Goal: Transaction & Acquisition: Purchase product/service

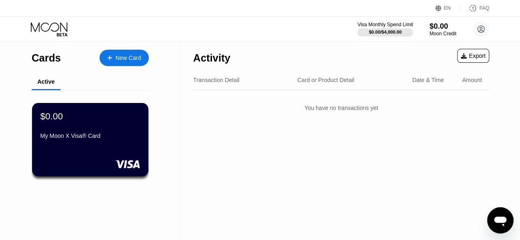
click at [214, 59] on div "Activity" at bounding box center [211, 58] width 37 height 12
click at [350, 113] on div "You have no transactions yet" at bounding box center [341, 108] width 296 height 23
click at [463, 80] on div "Amount" at bounding box center [472, 80] width 20 height 7
click at [482, 31] on icon at bounding box center [481, 29] width 5 height 5
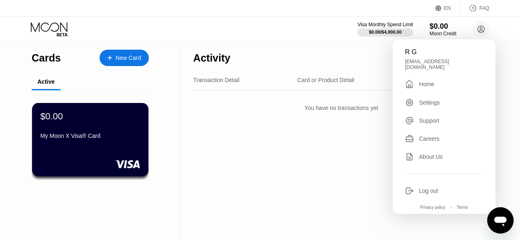
click at [423, 101] on div "Settings" at bounding box center [429, 102] width 21 height 7
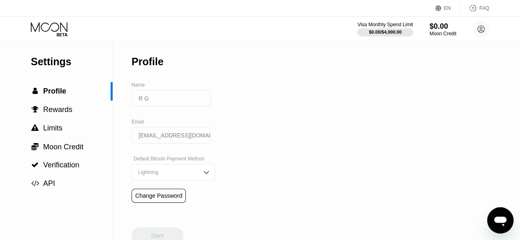
click at [202, 174] on img at bounding box center [206, 172] width 8 height 8
click at [230, 96] on div "Settings  Profile  Rewards  Limits  Moon Credit  Verification  API Profil…" at bounding box center [260, 142] width 520 height 203
click at [143, 101] on input "R G" at bounding box center [170, 98] width 79 height 16
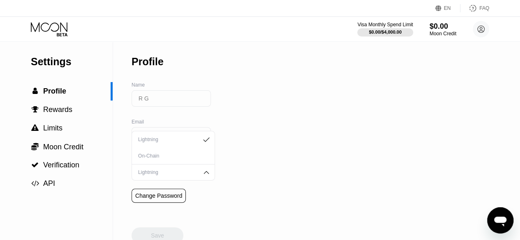
click at [216, 100] on div "Settings  Profile  Rewards  Limits  Moon Credit  Verification  API Profil…" at bounding box center [260, 142] width 520 height 203
click at [165, 157] on div "On-Chain" at bounding box center [173, 156] width 74 height 6
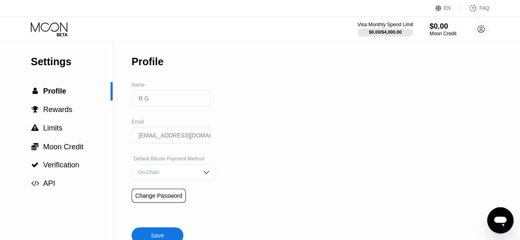
click at [270, 118] on div "Settings  Profile  Rewards  Limits  Moon Credit  Verification  API Profil…" at bounding box center [260, 142] width 520 height 203
click at [183, 107] on input "R G" at bounding box center [170, 98] width 79 height 16
click at [158, 101] on input "R G" at bounding box center [170, 98] width 79 height 16
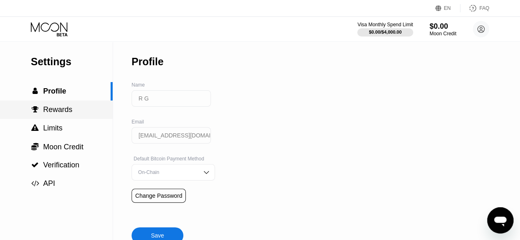
click at [68, 103] on div " Rewards" at bounding box center [56, 110] width 113 height 18
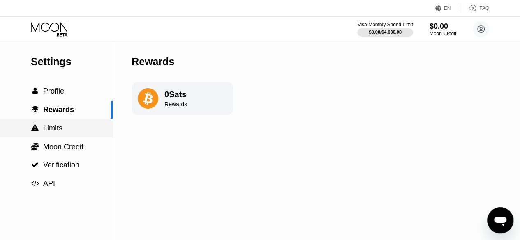
click at [62, 131] on div " Limits" at bounding box center [56, 128] width 113 height 9
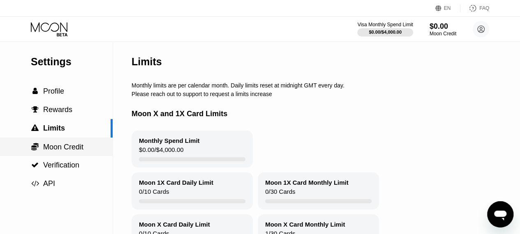
click at [69, 151] on span "Moon Credit" at bounding box center [63, 147] width 40 height 8
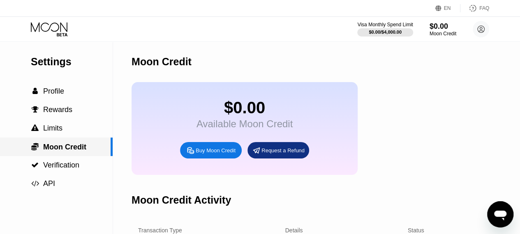
click at [71, 166] on span "Verification" at bounding box center [61, 165] width 36 height 8
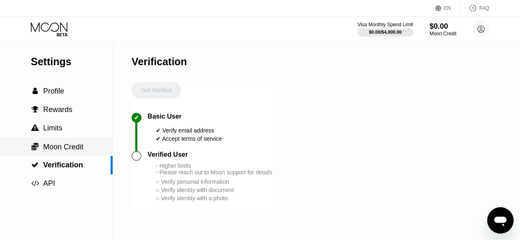
click at [72, 148] on span "Moon Credit" at bounding box center [63, 147] width 40 height 8
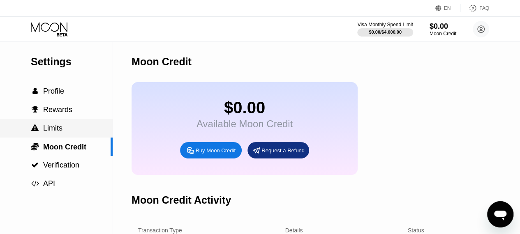
click at [72, 133] on div " Limits" at bounding box center [56, 128] width 113 height 9
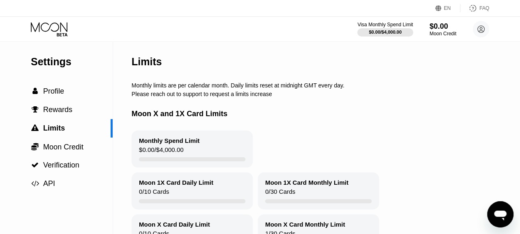
click at [168, 153] on div "$0.00 / $4,000.00" at bounding box center [161, 151] width 44 height 11
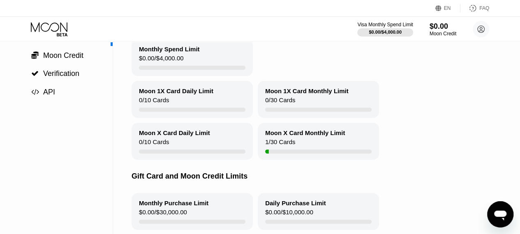
scroll to position [164, 0]
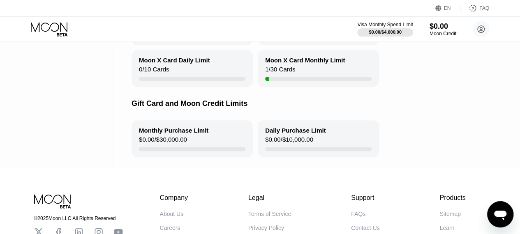
click at [307, 76] on div "Moon X Card Monthly Limit 1 / 30 Cards" at bounding box center [318, 68] width 121 height 37
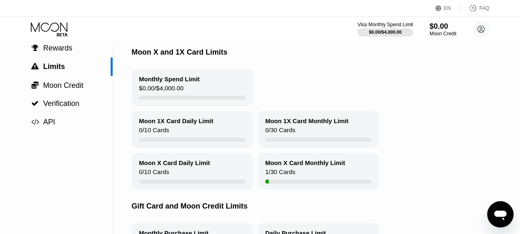
scroll to position [41, 0]
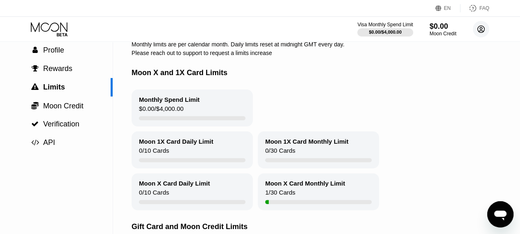
click at [491, 28] on div "Visa Monthly Spend Limit $0.00 / $4,000.00 $0.00 Moon Credit R G rgzf19@gmail.c…" at bounding box center [260, 29] width 520 height 25
click at [485, 28] on circle at bounding box center [481, 29] width 16 height 16
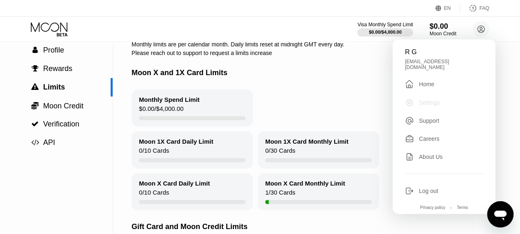
click at [425, 101] on div "Settings" at bounding box center [429, 102] width 21 height 7
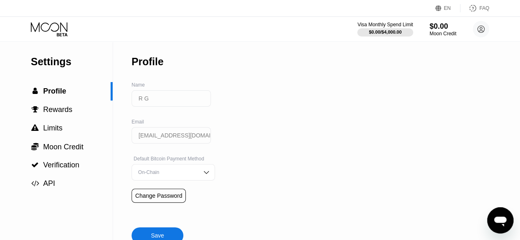
click at [146, 104] on input "R G" at bounding box center [170, 98] width 79 height 16
click at [58, 101] on div " Profile" at bounding box center [56, 91] width 113 height 18
click at [53, 49] on div "Settings  Profile  Rewards  Limits  Moon Credit  Verification  API" at bounding box center [56, 117] width 113 height 152
click at [54, 63] on div "Settings" at bounding box center [72, 62] width 82 height 12
click at [57, 25] on icon at bounding box center [50, 29] width 38 height 14
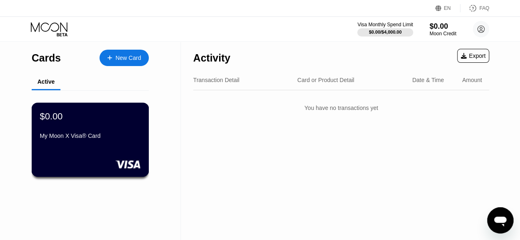
click at [104, 131] on div "$0.00 My Moon X Visa® Card" at bounding box center [90, 127] width 101 height 32
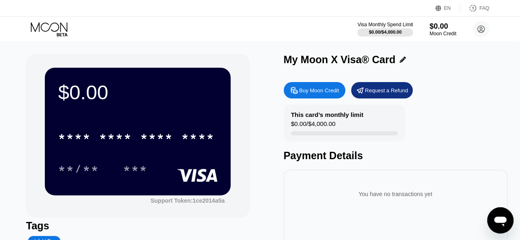
click at [406, 60] on div "My Moon X Visa® Card" at bounding box center [396, 60] width 224 height 12
click at [400, 60] on icon at bounding box center [402, 60] width 6 height 6
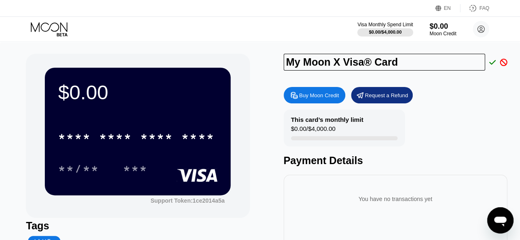
click at [505, 65] on icon at bounding box center [503, 62] width 7 height 7
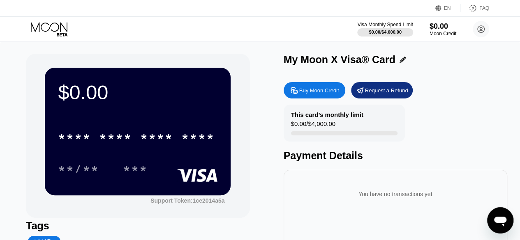
click at [338, 162] on div "Payment Details" at bounding box center [396, 156] width 224 height 12
drag, startPoint x: 509, startPoint y: 180, endPoint x: 504, endPoint y: 176, distance: 5.9
click at [509, 179] on div "$0.00 * * * * * * * * * * * * **** **/** *** Support Token: 1ce2014a5a Tags Add…" at bounding box center [260, 187] width 520 height 293
click at [365, 201] on div "You have no transactions yet" at bounding box center [395, 194] width 210 height 23
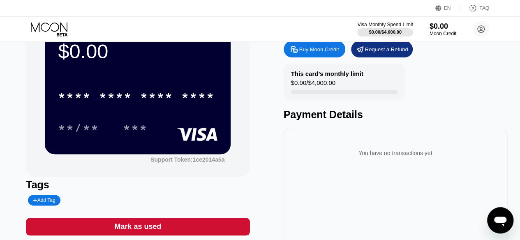
scroll to position [82, 0]
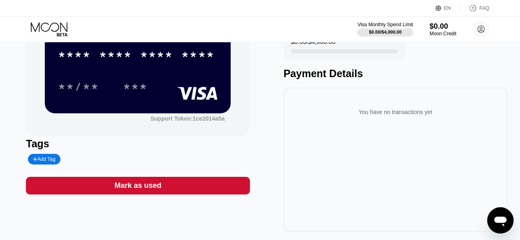
click at [143, 191] on div "Mark as used" at bounding box center [137, 185] width 47 height 9
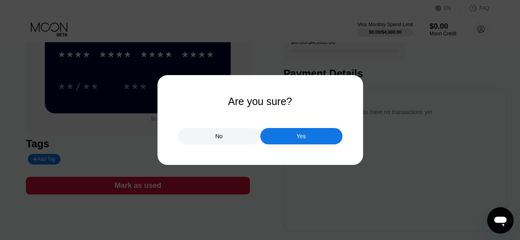
click at [295, 171] on div at bounding box center [263, 120] width 526 height 240
click at [232, 135] on div "No" at bounding box center [219, 136] width 82 height 16
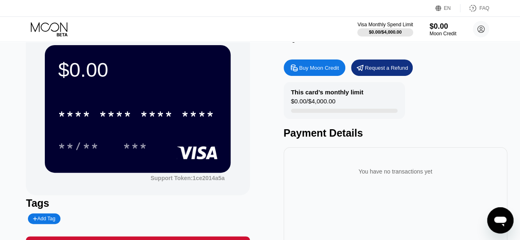
scroll to position [0, 0]
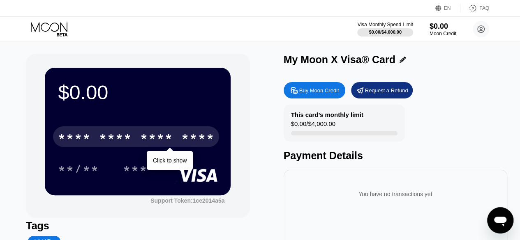
click at [192, 136] on div "****" at bounding box center [197, 137] width 33 height 13
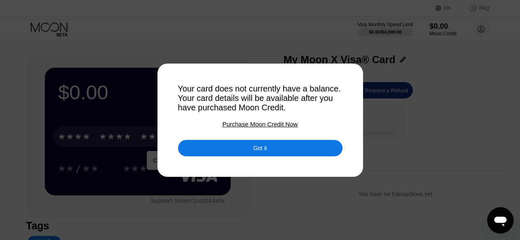
click at [250, 151] on div "Got it" at bounding box center [260, 148] width 164 height 16
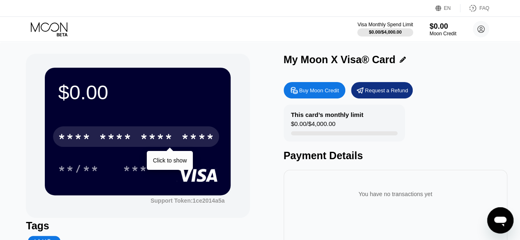
click at [176, 138] on div "* * * * * * * * * * * * ****" at bounding box center [136, 137] width 166 height 21
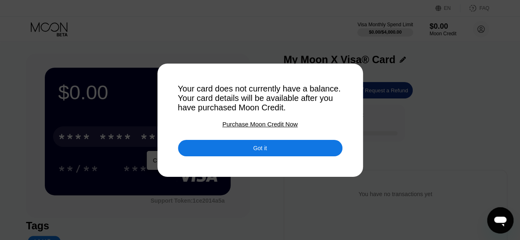
click at [262, 126] on div "Purchase Moon Credit Now" at bounding box center [259, 124] width 75 height 7
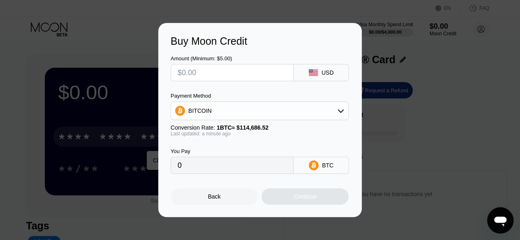
click at [209, 200] on div "Back" at bounding box center [214, 197] width 13 height 7
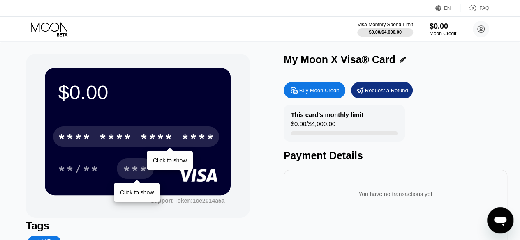
click at [133, 171] on div "***" at bounding box center [135, 170] width 25 height 13
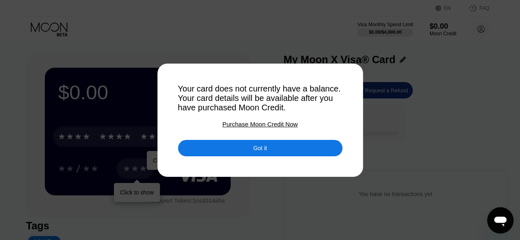
click at [265, 146] on div "Got it" at bounding box center [260, 148] width 164 height 16
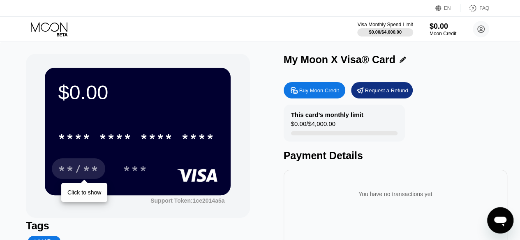
click at [78, 169] on div "**/**" at bounding box center [78, 170] width 41 height 13
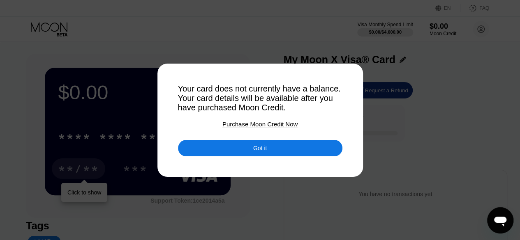
drag, startPoint x: 179, startPoint y: 86, endPoint x: 313, endPoint y: 113, distance: 136.7
click at [313, 113] on div "Your card does not currently have a balance. Your card details will be availabl…" at bounding box center [260, 98] width 164 height 28
click at [314, 110] on div "Your card does not currently have a balance. Your card details will be availabl…" at bounding box center [260, 98] width 164 height 28
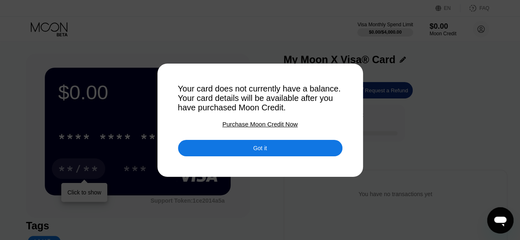
click at [314, 110] on div "Your card does not currently have a balance. Your card details will be availabl…" at bounding box center [260, 98] width 164 height 28
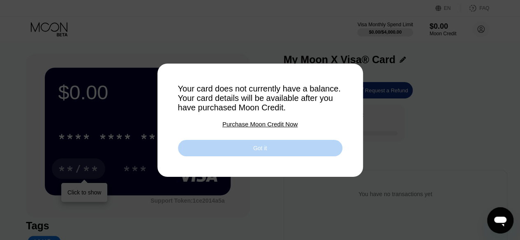
click at [294, 157] on div "Got it" at bounding box center [260, 148] width 164 height 16
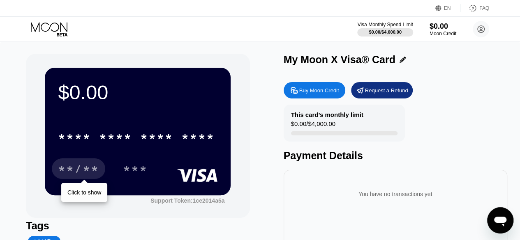
click at [88, 92] on div "$0.00" at bounding box center [137, 92] width 159 height 23
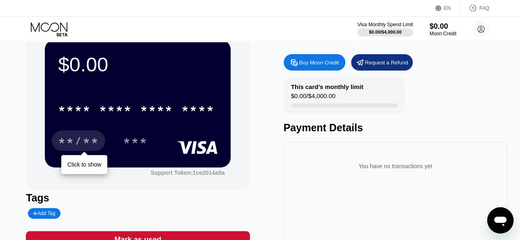
scroll to position [41, 0]
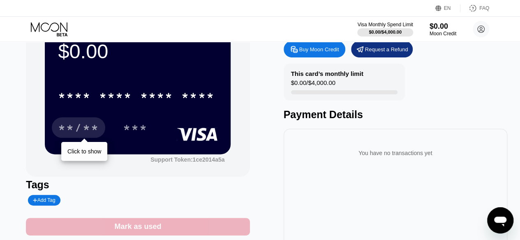
click at [139, 232] on div "Mark as used" at bounding box center [137, 226] width 47 height 9
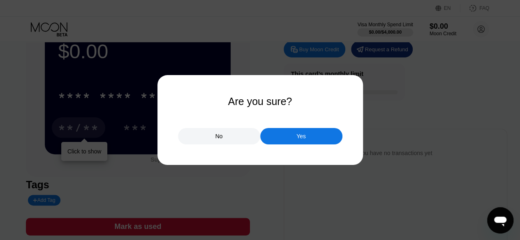
click at [300, 140] on div "Yes" at bounding box center [300, 136] width 9 height 7
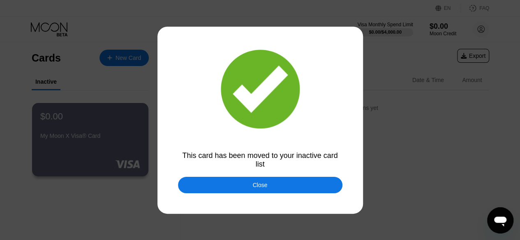
click at [263, 186] on div "Close" at bounding box center [260, 185] width 15 height 7
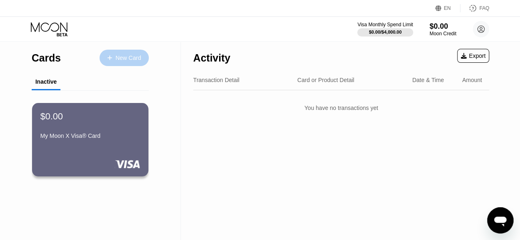
click at [136, 61] on div "New Card" at bounding box center [127, 58] width 25 height 7
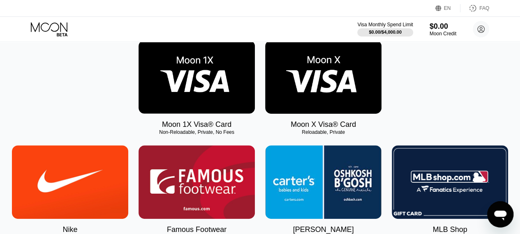
click at [320, 77] on img at bounding box center [323, 77] width 116 height 74
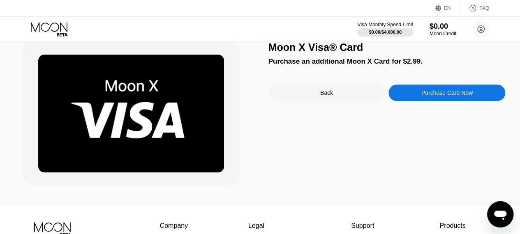
scroll to position [21, 0]
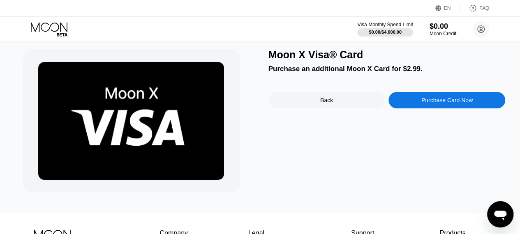
click at [428, 104] on div "Purchase Card Now" at bounding box center [446, 100] width 51 height 7
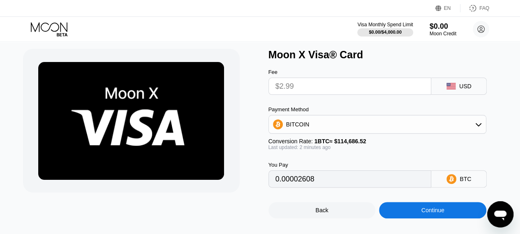
click at [315, 92] on input "$2.99" at bounding box center [349, 86] width 149 height 16
click at [362, 126] on div "BITCOIN" at bounding box center [377, 124] width 217 height 16
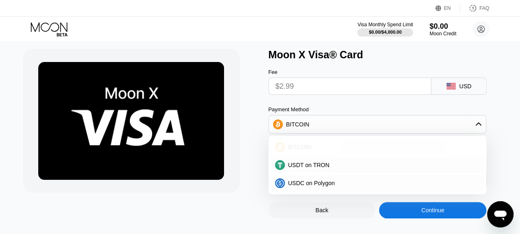
click at [299, 150] on span "BITCOIN" at bounding box center [299, 147] width 23 height 7
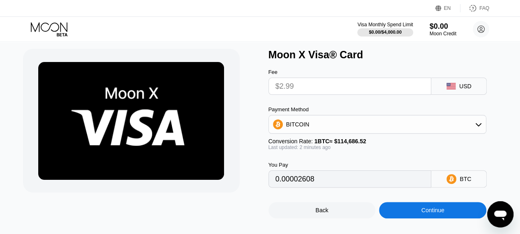
click at [364, 187] on input "0.00002608" at bounding box center [349, 179] width 149 height 16
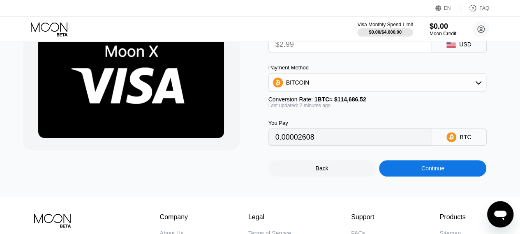
scroll to position [34, 0]
